Goal: Task Accomplishment & Management: Use online tool/utility

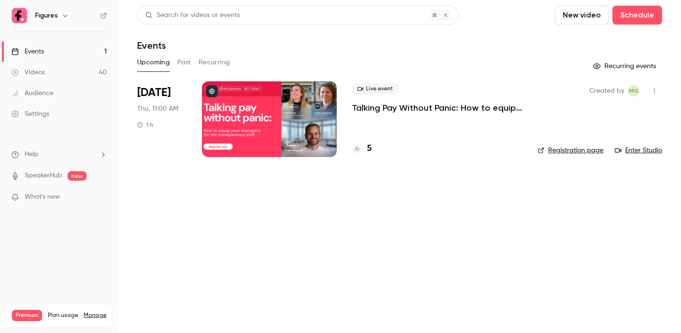
click at [378, 104] on p "Talking Pay Without Panic: How to equip your managers for the transparency shift" at bounding box center [437, 107] width 171 height 11
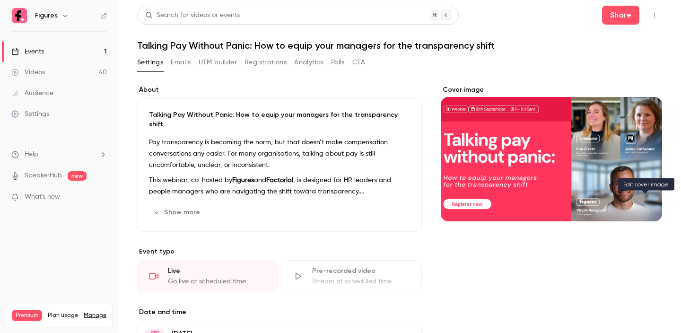
click at [645, 202] on icon "Cover image" at bounding box center [645, 205] width 10 height 8
click at [514, 169] on div "Cover image" at bounding box center [551, 153] width 221 height 136
click at [0, 0] on input "Cover image" at bounding box center [0, 0] width 0 height 0
click at [37, 52] on div "Events" at bounding box center [27, 51] width 33 height 9
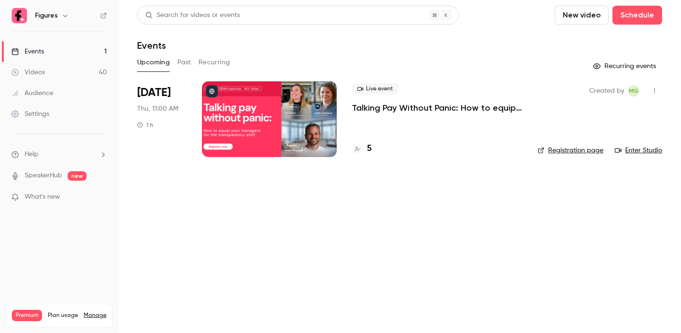
click at [566, 14] on button "New video" at bounding box center [582, 15] width 54 height 19
click at [494, 65] on div at bounding box center [340, 166] width 681 height 333
click at [48, 51] on link "Events 1" at bounding box center [59, 51] width 118 height 21
click at [632, 18] on button "Schedule" at bounding box center [638, 15] width 50 height 19
click at [615, 42] on div "One time event" at bounding box center [618, 40] width 72 height 9
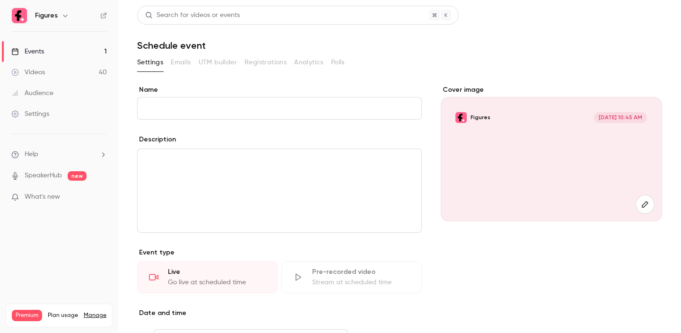
click at [583, 176] on div "Figures [DATE] 10:45 AM" at bounding box center [551, 159] width 221 height 124
click at [595, 176] on div "Figures [DATE] 10:45 AM" at bounding box center [551, 159] width 221 height 124
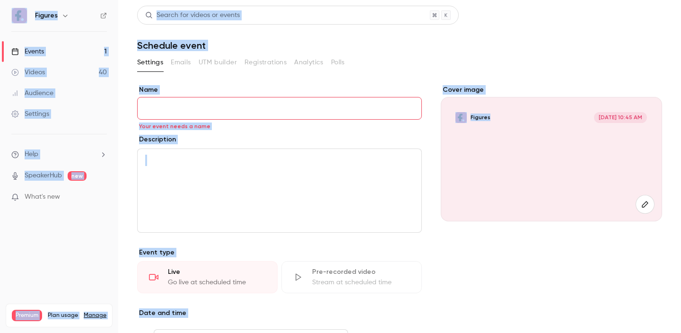
click at [557, 142] on div "Figures [DATE] 10:45 AM" at bounding box center [551, 159] width 221 height 124
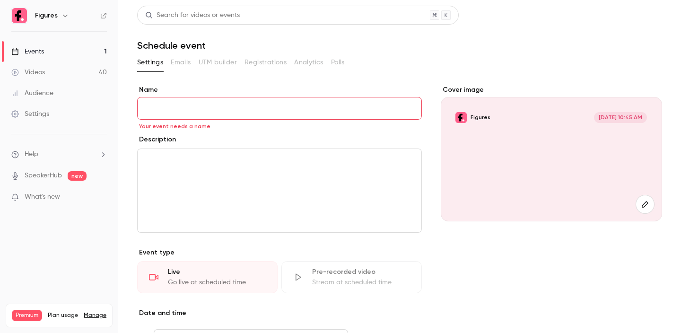
click at [557, 142] on div "Figures [DATE] 10:45 AM" at bounding box center [551, 159] width 221 height 124
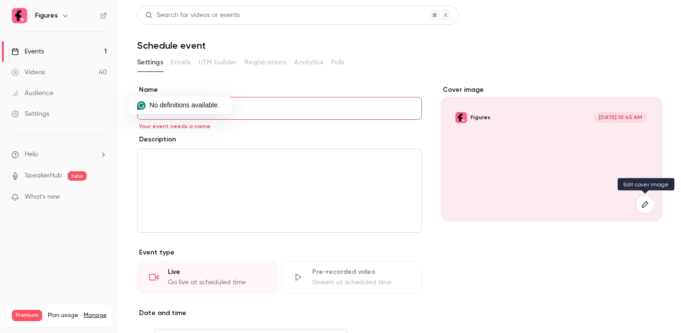
click at [645, 202] on icon "button" at bounding box center [645, 205] width 10 height 8
